Goal: Navigation & Orientation: Find specific page/section

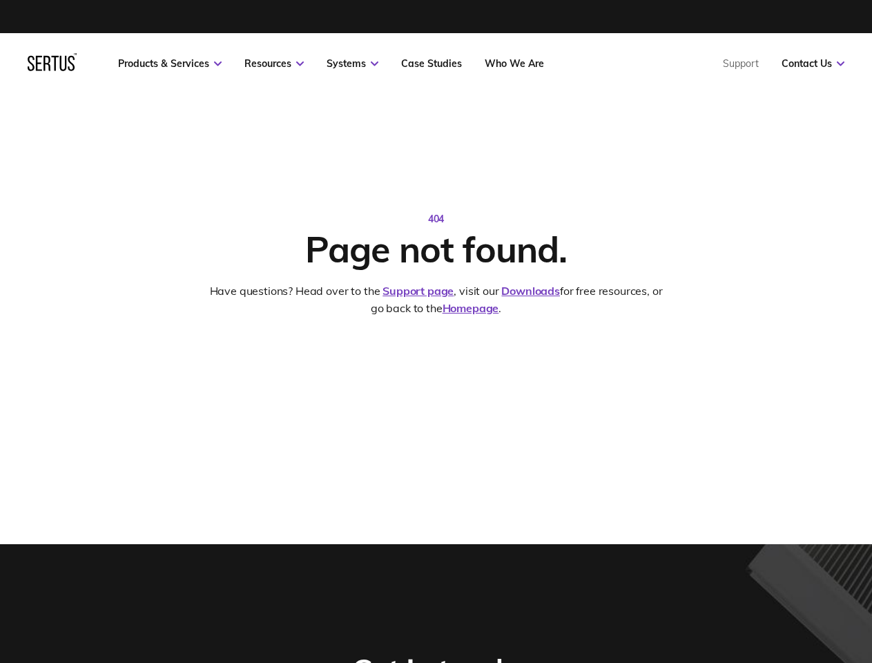
click at [274, 64] on link "Resources" at bounding box center [273, 63] width 59 height 12
click at [352, 64] on link "Systems" at bounding box center [353, 63] width 52 height 12
click at [813, 64] on link "Contact Us" at bounding box center [813, 63] width 63 height 12
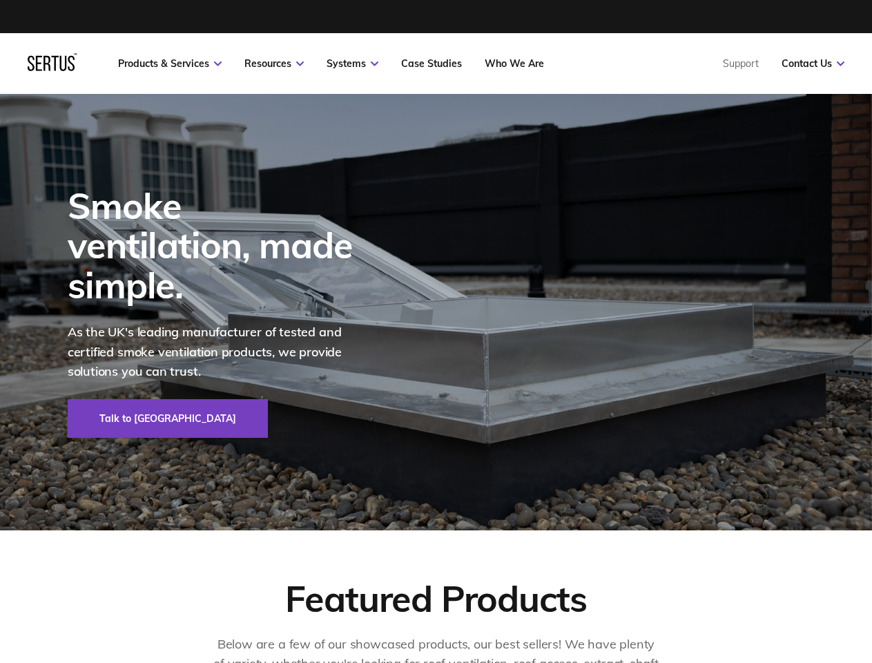
click at [52, 67] on div at bounding box center [52, 63] width 49 height 21
click at [274, 64] on link "Resources" at bounding box center [273, 63] width 59 height 12
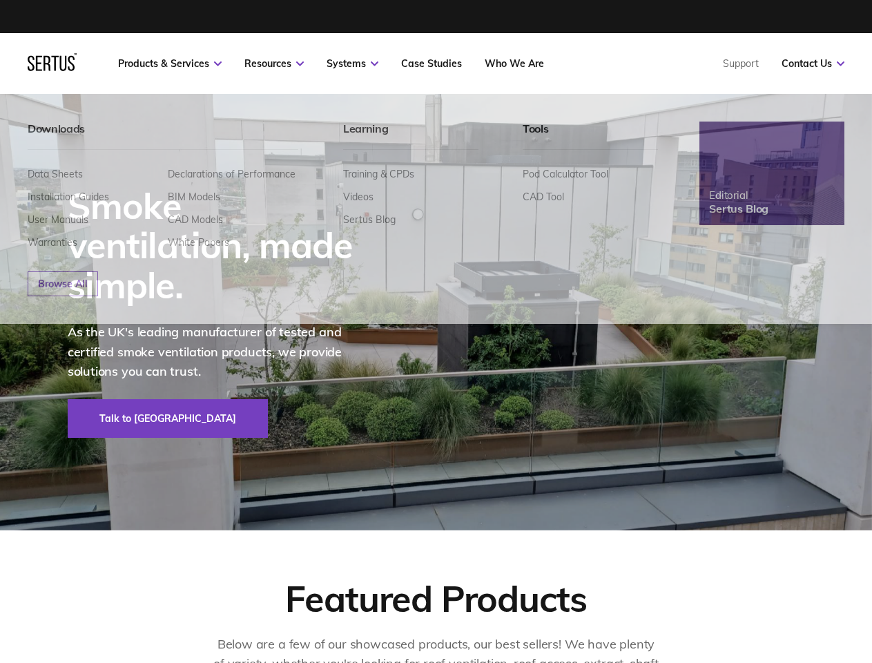
click at [352, 64] on link "Systems" at bounding box center [353, 63] width 52 height 12
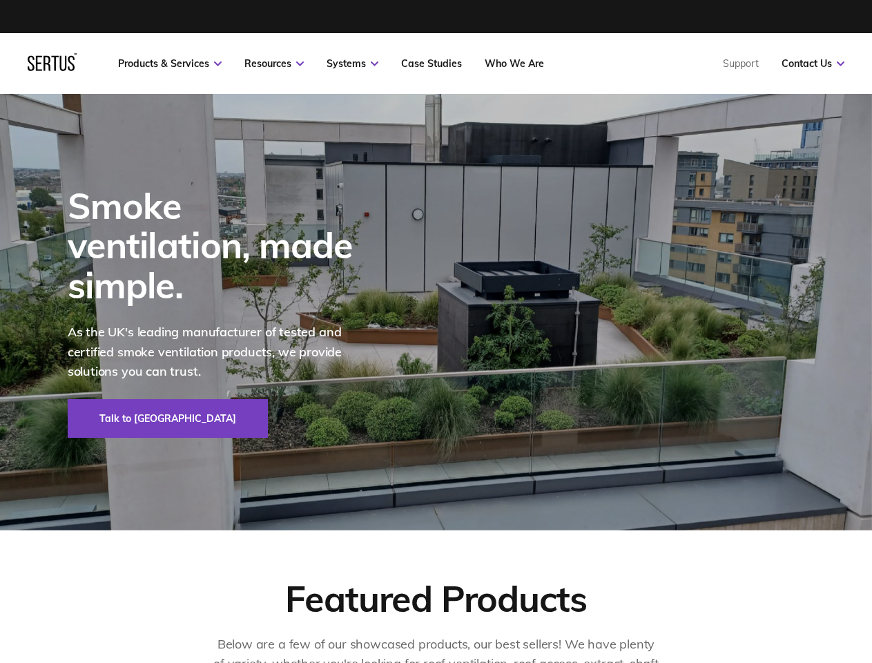
click at [813, 64] on link "Contact Us" at bounding box center [813, 63] width 63 height 12
